Goal: Task Accomplishment & Management: Manage account settings

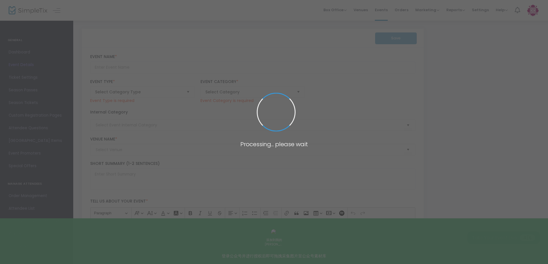
type input "2026 Asia Fashion ([GEOGRAPHIC_DATA]) Show"
type textarea "The 2026 Asia Fashion ([GEOGRAPHIC_DATA]) Exhibition will be held grandly at th…"
type input "Buy Tickets"
type input "Bangkok International Trade & Exhibition Centre"
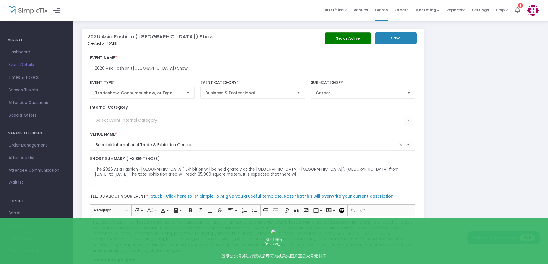
click at [351, 42] on button "Set as Active" at bounding box center [348, 38] width 46 height 12
click at [528, 235] on span "4/6" at bounding box center [527, 237] width 15 height 7
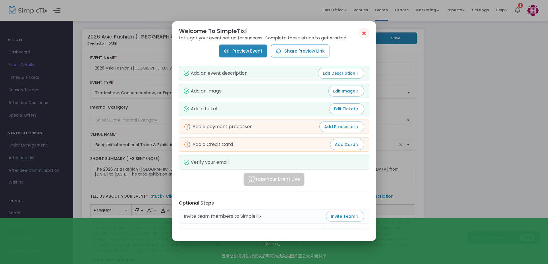
click at [354, 127] on span "Add Processor" at bounding box center [341, 127] width 35 height 6
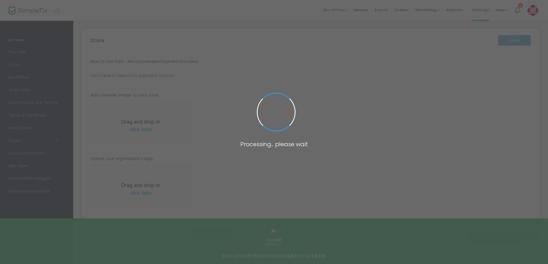
type input "https://GuangdongQiyaExhibitionTe"
radio input "false"
radio input "true"
type input "Guangdong Qiya Exhibition Technology Co., Ltd."
type input "0203947891"
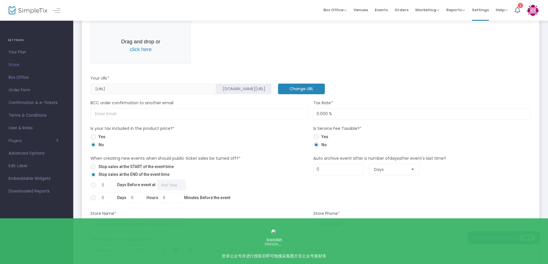
scroll to position [232, 0]
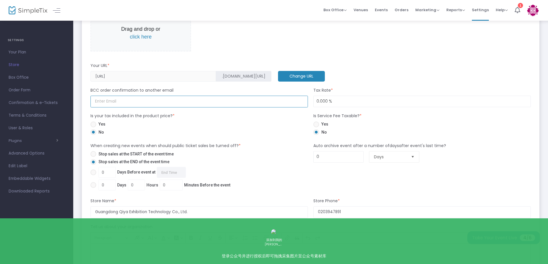
click at [172, 103] on input at bounding box center [198, 102] width 217 height 12
type input "qiyaexpo01@gmail.com"
click at [318, 125] on span at bounding box center [316, 124] width 6 height 6
click at [316, 127] on input "Yes" at bounding box center [316, 127] width 0 height 0
radio input "true"
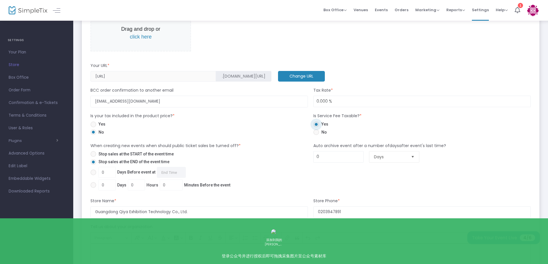
click at [317, 132] on span at bounding box center [316, 132] width 6 height 6
click at [316, 135] on input "No" at bounding box center [316, 135] width 0 height 0
radio input "true"
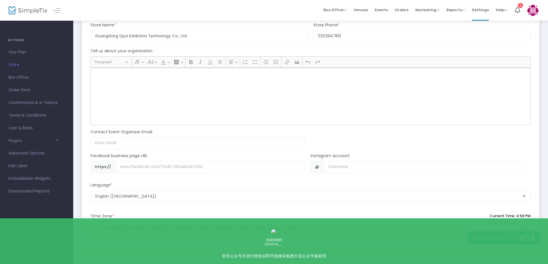
scroll to position [433, 0]
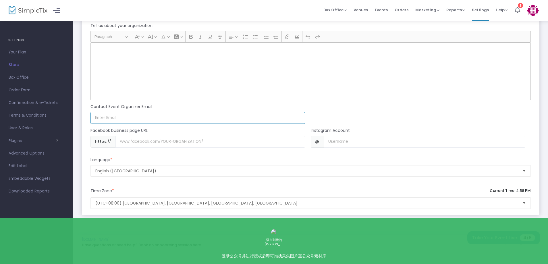
click at [151, 117] on input at bounding box center [197, 118] width 214 height 12
type input "qiyaexpo01@gmail.com"
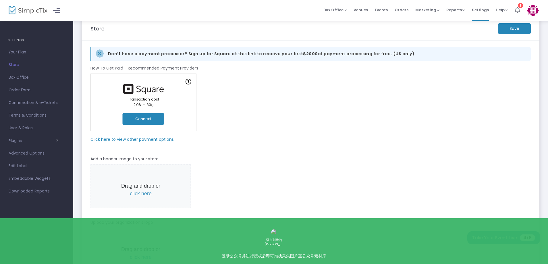
scroll to position [0, 0]
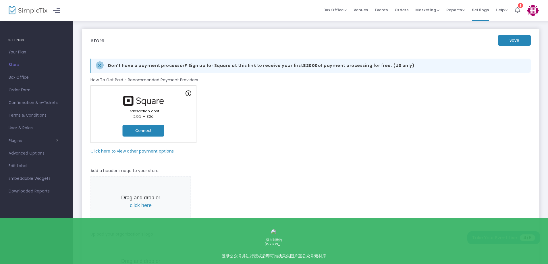
click at [518, 44] on m-button "Save" at bounding box center [514, 40] width 33 height 11
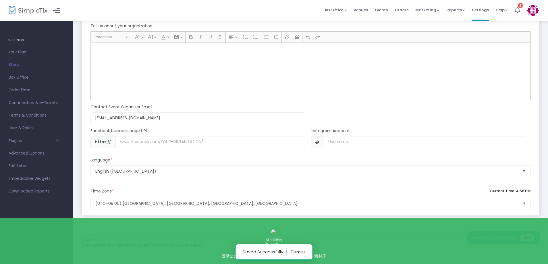
scroll to position [433, 0]
click at [533, 239] on span "4/6" at bounding box center [527, 237] width 15 height 7
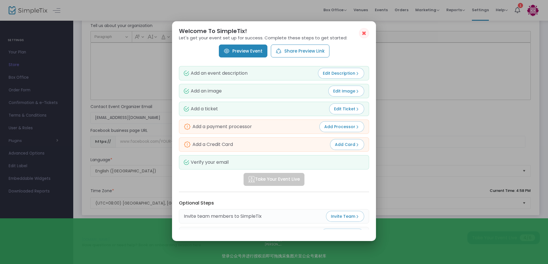
scroll to position [0, 0]
click at [349, 149] on button "Add Card" at bounding box center [347, 144] width 34 height 11
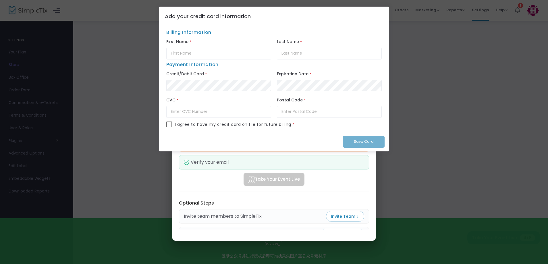
click at [260, 38] on div "First Name *" at bounding box center [218, 49] width 111 height 22
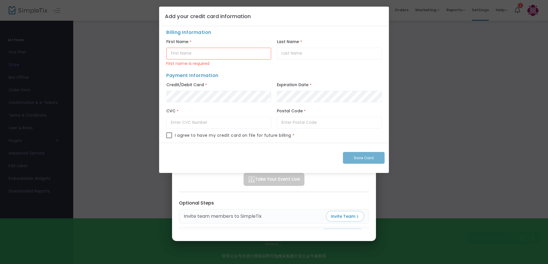
click at [232, 52] on input "text" at bounding box center [218, 54] width 105 height 12
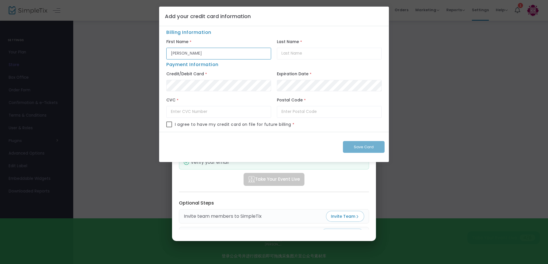
type input "Qi"
click at [313, 50] on input "text" at bounding box center [329, 54] width 105 height 12
type input "ya"
click at [380, 55] on input "ya" at bounding box center [329, 54] width 105 height 12
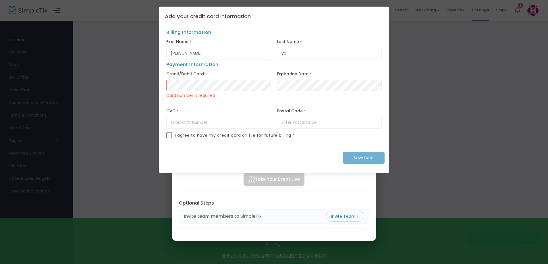
click at [412, 58] on ngb-modal-window "Add your credit card information Billing Information First Name * Qi Last Name …" at bounding box center [274, 132] width 548 height 264
click at [455, 138] on ngb-modal-window "Add your credit card information Billing Information First Name * Qi Last Name …" at bounding box center [274, 132] width 548 height 264
click at [283, 190] on ngb-modal-window "Add your credit card information Billing Information First Name * Qi Last Name …" at bounding box center [274, 132] width 548 height 264
click at [366, 157] on div "Save Card" at bounding box center [274, 158] width 230 height 30
click at [314, 183] on ngb-modal-window "Add your credit card information Billing Information First Name * Qi Last Name …" at bounding box center [274, 132] width 548 height 264
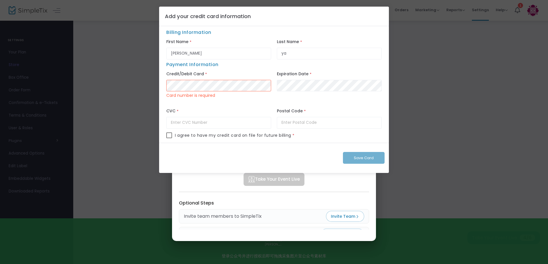
click at [464, 161] on ngb-modal-window "Add your credit card information Billing Information First Name * Qi Last Name …" at bounding box center [274, 132] width 548 height 264
drag, startPoint x: 345, startPoint y: 22, endPoint x: 350, endPoint y: 46, distance: 24.7
click at [350, 45] on div "Add your credit card information Billing Information First Name * Qi Last Name …" at bounding box center [274, 90] width 230 height 166
click at [450, 78] on ngb-modal-window "Add your credit card information Billing Information First Name * Qi Last Name …" at bounding box center [274, 132] width 548 height 264
click at [370, 157] on div "Save Card" at bounding box center [274, 158] width 230 height 30
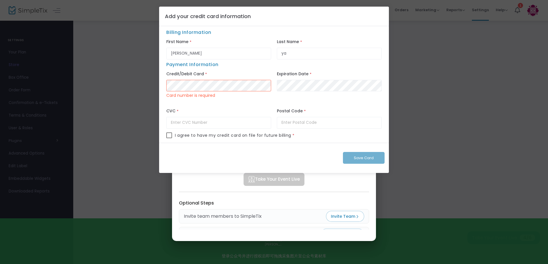
click at [487, 50] on ngb-modal-window "Add your credit card information Billing Information First Name * Qi Last Name …" at bounding box center [274, 132] width 548 height 264
drag, startPoint x: 467, startPoint y: 59, endPoint x: 423, endPoint y: 75, distance: 46.8
click at [423, 75] on ngb-modal-window "Add your credit card information Billing Information First Name * Qi Last Name …" at bounding box center [274, 132] width 548 height 264
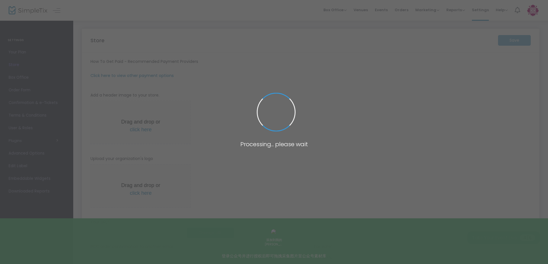
type input "[URL]"
type input "[EMAIL_ADDRESS][DOMAIN_NAME]"
radio input "false"
radio input "true"
type input "Guangdong Qiya Exhibition Technology Co., Ltd."
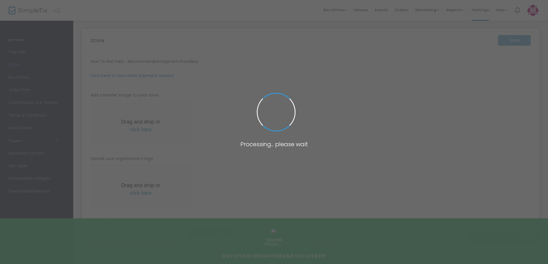
type input "0203947891"
type input "qiyaexpo01@gmail.com"
type input "2026 Asia Fashion (Thailand) Show"
type textarea "The 2026 Asia Fashion (Thailand) Exhibition will be held grandly at the Bangkok…"
type input "Buy Tickets"
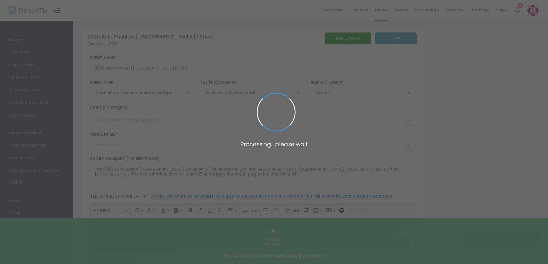
type input "Bangkok International Trade & Exhibition Centre"
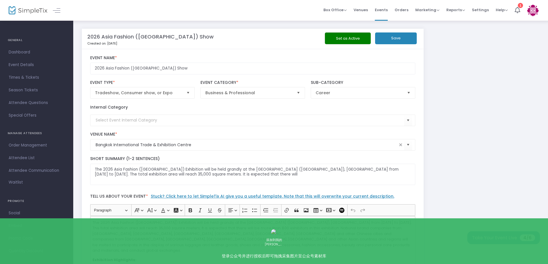
click at [409, 42] on button "Save" at bounding box center [396, 38] width 42 height 12
click at [361, 37] on button "Set as Active" at bounding box center [348, 38] width 46 height 12
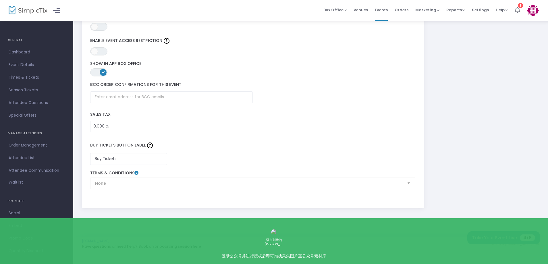
scroll to position [856, 0]
click at [33, 78] on span "Times & Tickets" at bounding box center [37, 77] width 56 height 7
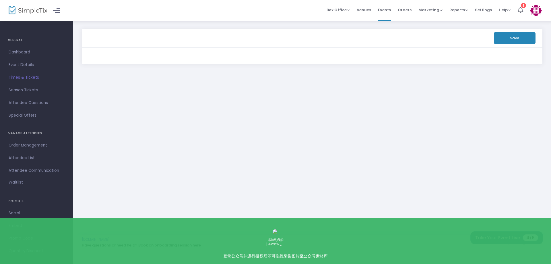
click at [520, 237] on button "Take Your Event Live 4/6" at bounding box center [507, 237] width 73 height 13
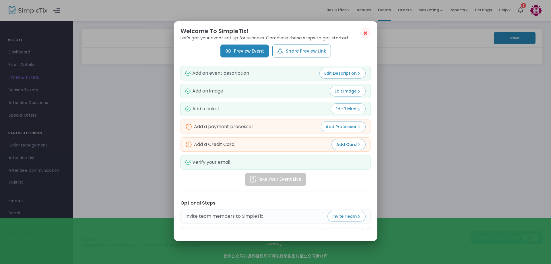
click at [304, 105] on div "Add a ticket Edit Ticket" at bounding box center [276, 109] width 190 height 14
click at [357, 111] on img at bounding box center [359, 109] width 4 height 4
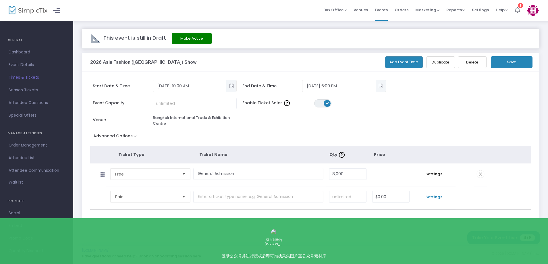
click at [452, 195] on span "Settings" at bounding box center [433, 197] width 37 height 6
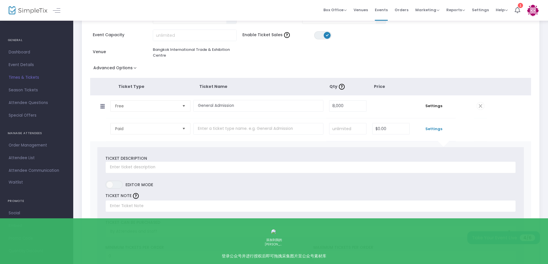
scroll to position [86, 0]
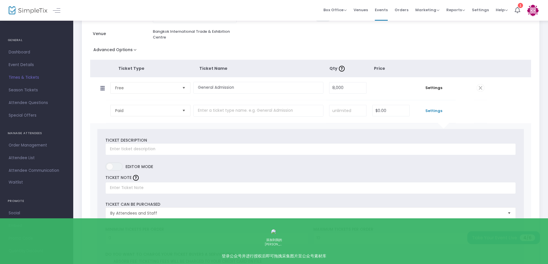
click at [489, 36] on div "Start Date & Time 7/10/2026 10:00 AM End Date & Time 7/10/2026 6:00 PM Event Ca…" at bounding box center [310, 228] width 457 height 485
click at [156, 110] on span "Paid" at bounding box center [146, 111] width 62 height 6
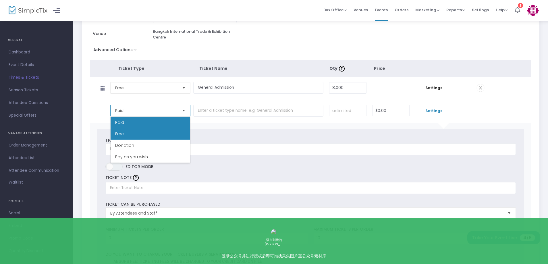
click at [140, 134] on li "Free" at bounding box center [151, 133] width 80 height 11
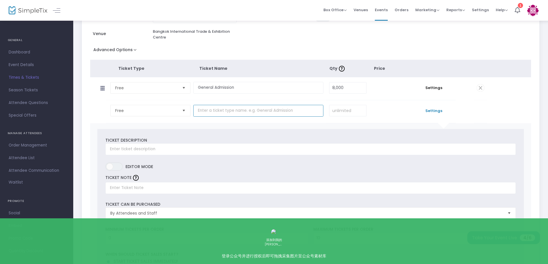
click at [212, 110] on input "text" at bounding box center [258, 111] width 130 height 12
drag, startPoint x: 197, startPoint y: 88, endPoint x: 239, endPoint y: 84, distance: 41.8
click at [239, 84] on input "General Admission" at bounding box center [258, 88] width 130 height 12
click at [224, 103] on td at bounding box center [259, 111] width 133 height 23
click at [222, 109] on input "text" at bounding box center [258, 111] width 130 height 12
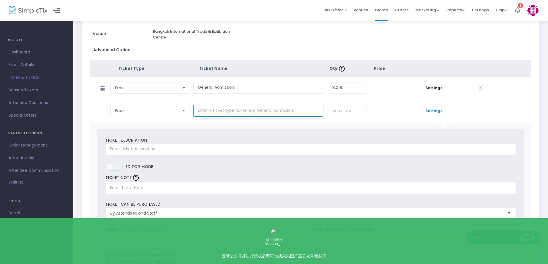
paste input "General Admission"
type input "General Admission"
click at [482, 112] on span at bounding box center [480, 110] width 7 height 7
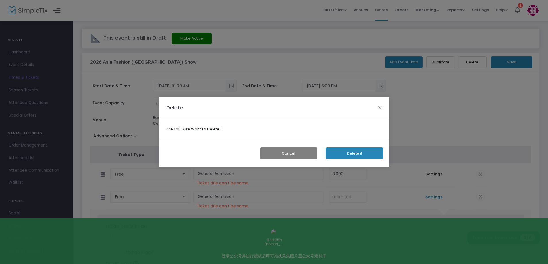
scroll to position [0, 0]
click at [348, 153] on button "Delete it" at bounding box center [355, 153] width 57 height 12
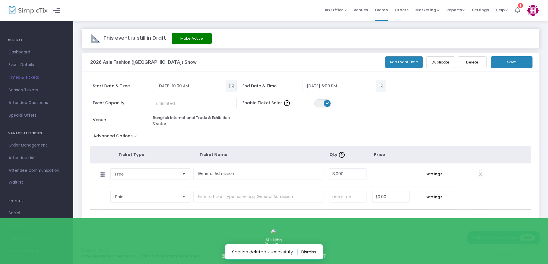
click at [182, 196] on span "Select" at bounding box center [183, 196] width 9 height 9
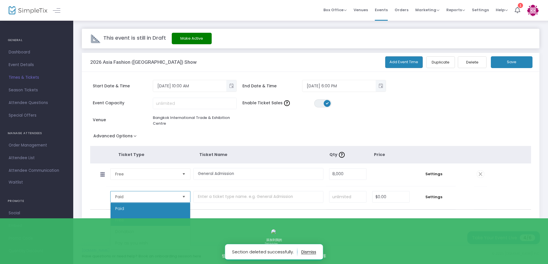
click at [142, 219] on li "Free" at bounding box center [151, 219] width 80 height 11
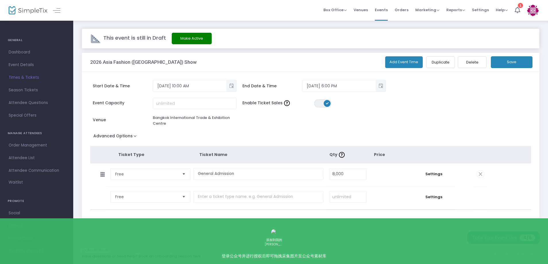
click at [441, 119] on div "Event Capacity Enable Ticket Sales ON OFF Venue Bangkok International Trade & E…" at bounding box center [276, 115] width 379 height 34
click at [196, 40] on button "Make Active" at bounding box center [192, 38] width 40 height 11
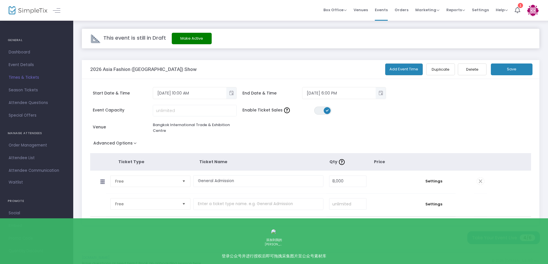
click at [198, 38] on button "Make Active" at bounding box center [192, 38] width 40 height 11
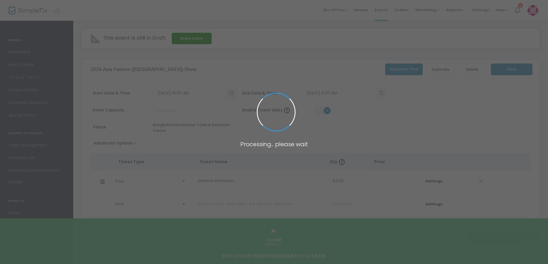
click at [198, 38] on span at bounding box center [274, 132] width 548 height 264
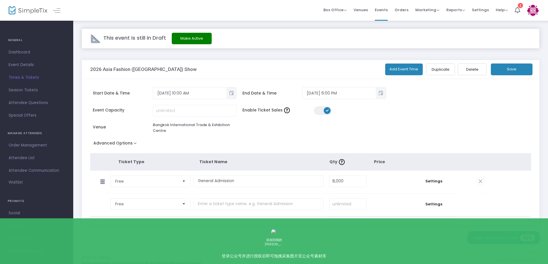
click at [198, 38] on button "Make Active" at bounding box center [192, 38] width 40 height 11
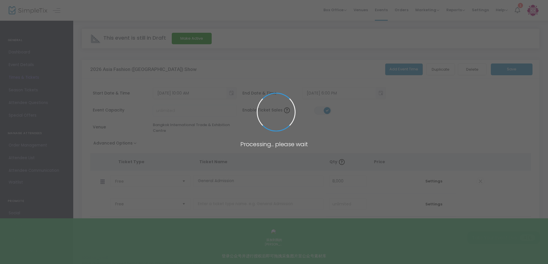
click at [198, 38] on span at bounding box center [274, 132] width 548 height 264
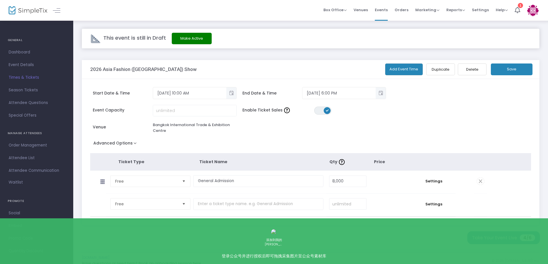
click at [198, 38] on button "Make Active" at bounding box center [192, 38] width 40 height 11
click at [0, 0] on span at bounding box center [0, 0] width 0 height 0
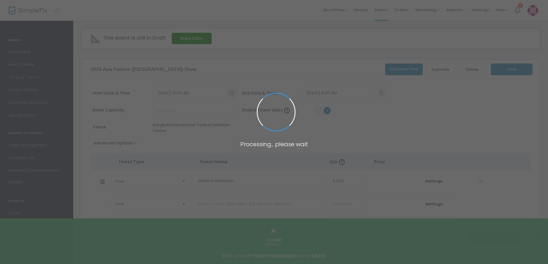
click at [198, 38] on span at bounding box center [274, 132] width 548 height 264
click at [198, 38] on button "Make Active" at bounding box center [192, 38] width 40 height 11
click at [198, 38] on span at bounding box center [274, 132] width 548 height 264
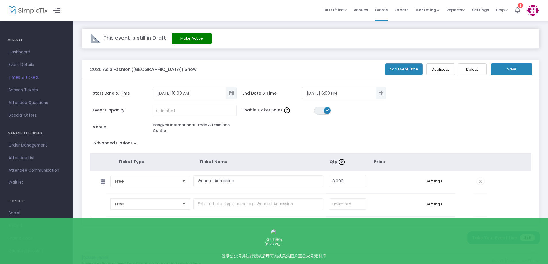
click at [198, 38] on button "Make Active" at bounding box center [192, 38] width 40 height 11
click at [533, 10] on img at bounding box center [533, 11] width 12 height 12
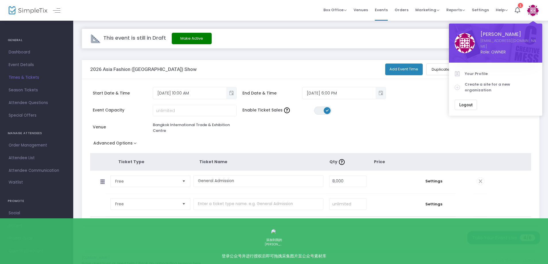
click at [464, 45] on img at bounding box center [465, 43] width 20 height 20
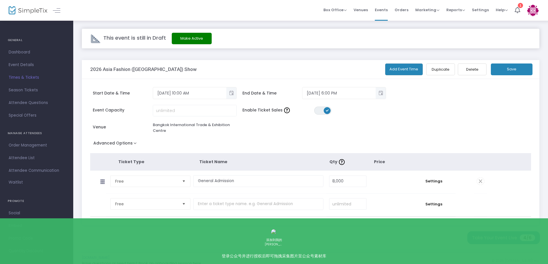
click at [540, 11] on m-user-profile "Qi ya qiyaexpo01@gmail.com Role: OWNER Section Your Profile Create a site for a…" at bounding box center [532, 10] width 19 height 21
click at [534, 13] on img at bounding box center [533, 11] width 12 height 12
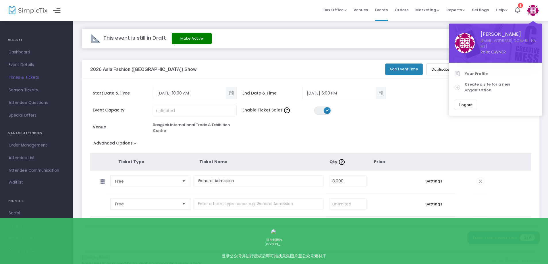
click at [513, 239] on button "Take Your Event Live 4/6" at bounding box center [503, 237] width 73 height 13
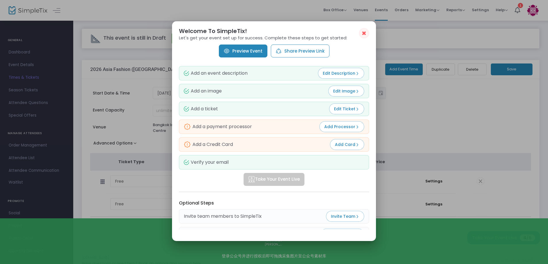
click at [361, 33] on button "✖" at bounding box center [364, 33] width 10 height 10
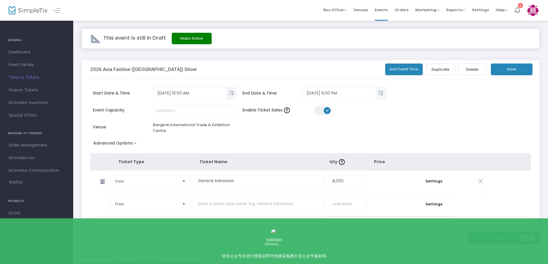
click at [520, 6] on div "1" at bounding box center [520, 5] width 5 height 5
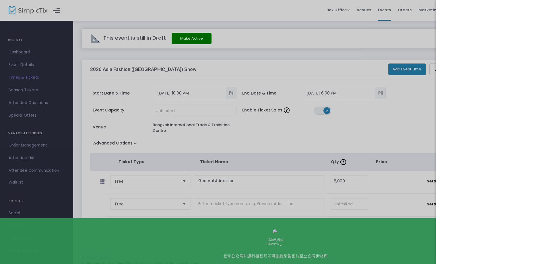
click at [409, 40] on div at bounding box center [275, 132] width 551 height 264
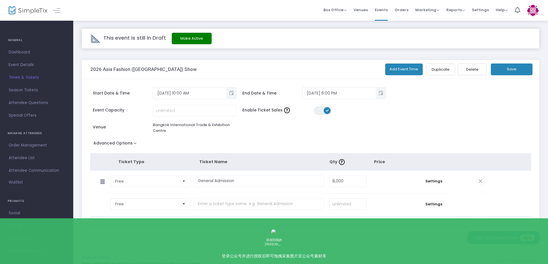
click at [531, 7] on img at bounding box center [533, 11] width 12 height 12
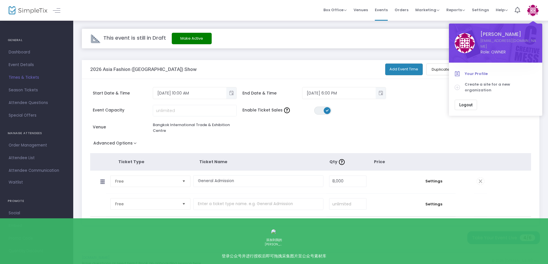
click at [478, 71] on span "Your Profile" at bounding box center [501, 74] width 72 height 6
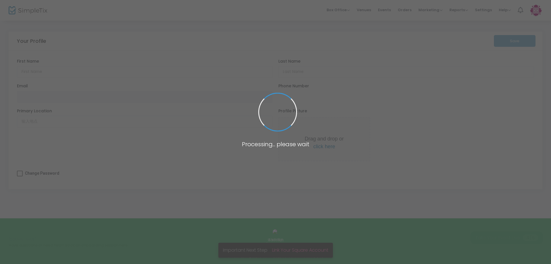
type input "Qi"
type input "ya"
type input "qiyaexpo01@gmail.com"
type input "(020) 394-7891"
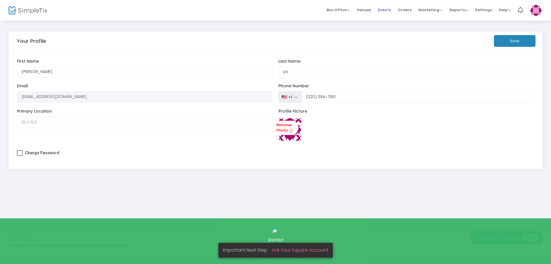
click at [385, 10] on span "Events" at bounding box center [384, 10] width 13 height 15
